Goal: Obtain resource: Download file/media

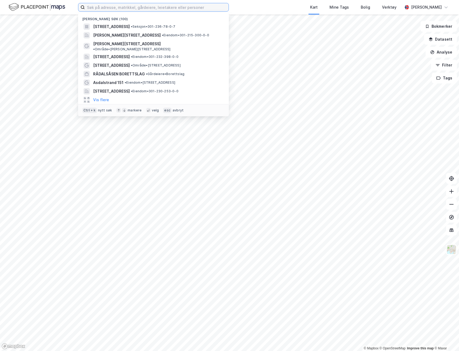
click at [135, 10] on input at bounding box center [157, 7] width 144 height 8
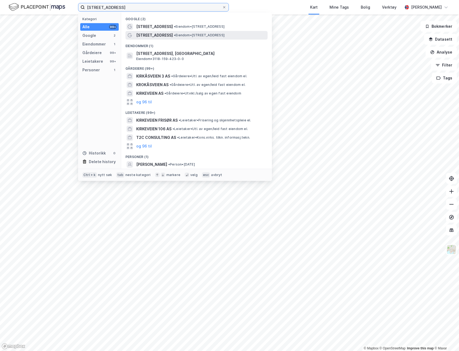
type input "[STREET_ADDRESS]"
click at [199, 36] on span "• Eiendom • [STREET_ADDRESS]" at bounding box center [199, 35] width 51 height 4
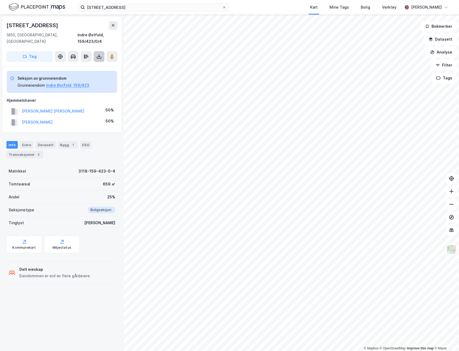
click at [103, 51] on button at bounding box center [99, 56] width 11 height 11
click at [94, 63] on div "Last ned grunnbok" at bounding box center [75, 67] width 57 height 9
